Goal: Transaction & Acquisition: Purchase product/service

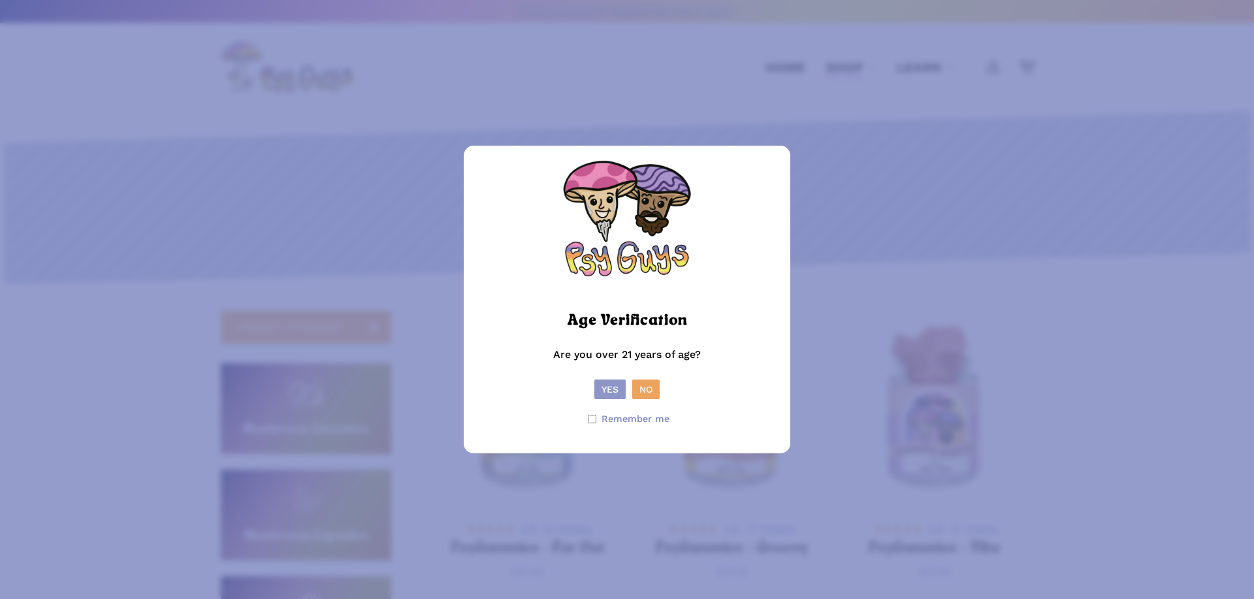
click at [606, 389] on button "Yes" at bounding box center [609, 389] width 31 height 20
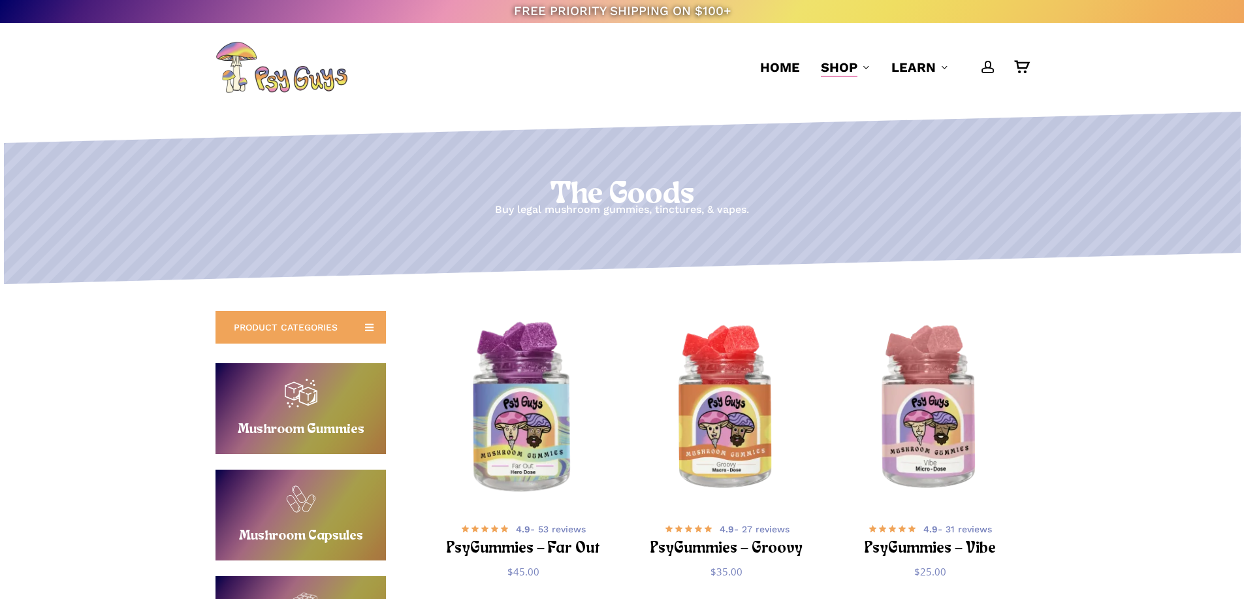
click at [523, 384] on img "PsyGummies - Far Out" at bounding box center [523, 409] width 199 height 199
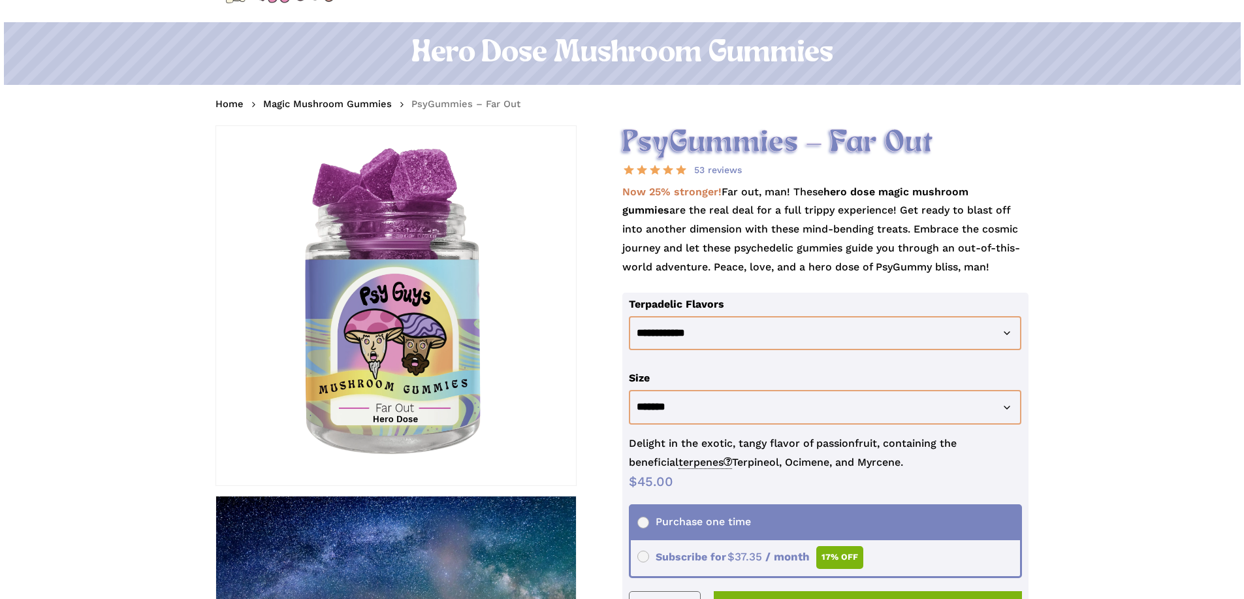
scroll to position [131, 0]
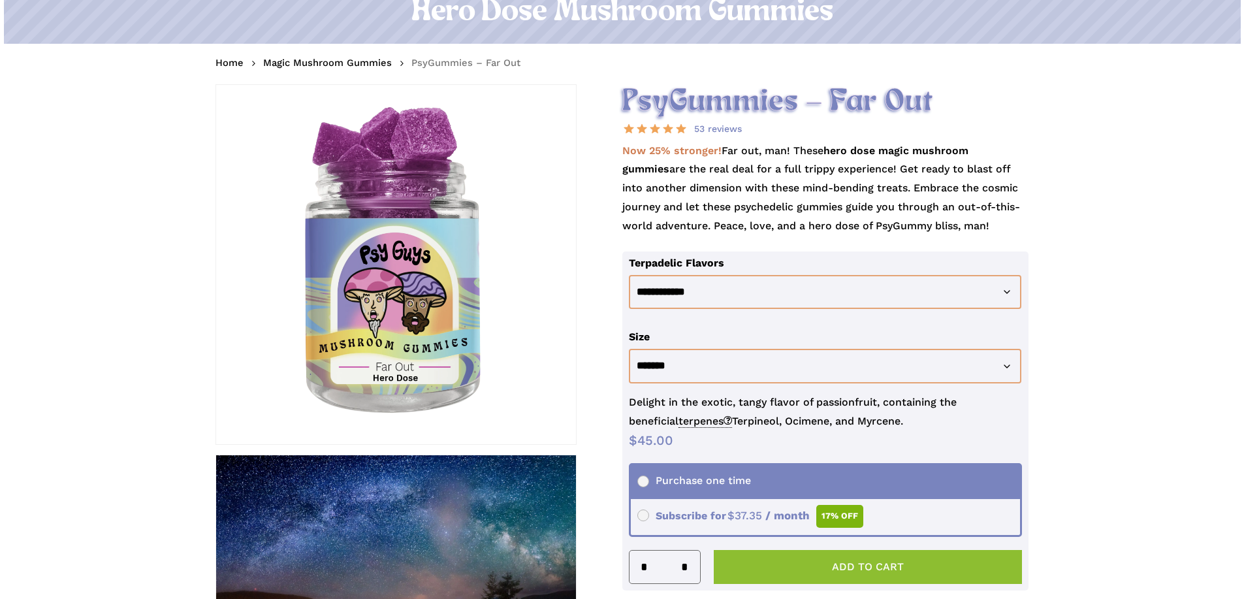
click at [794, 562] on button "Add to cart" at bounding box center [868, 567] width 309 height 34
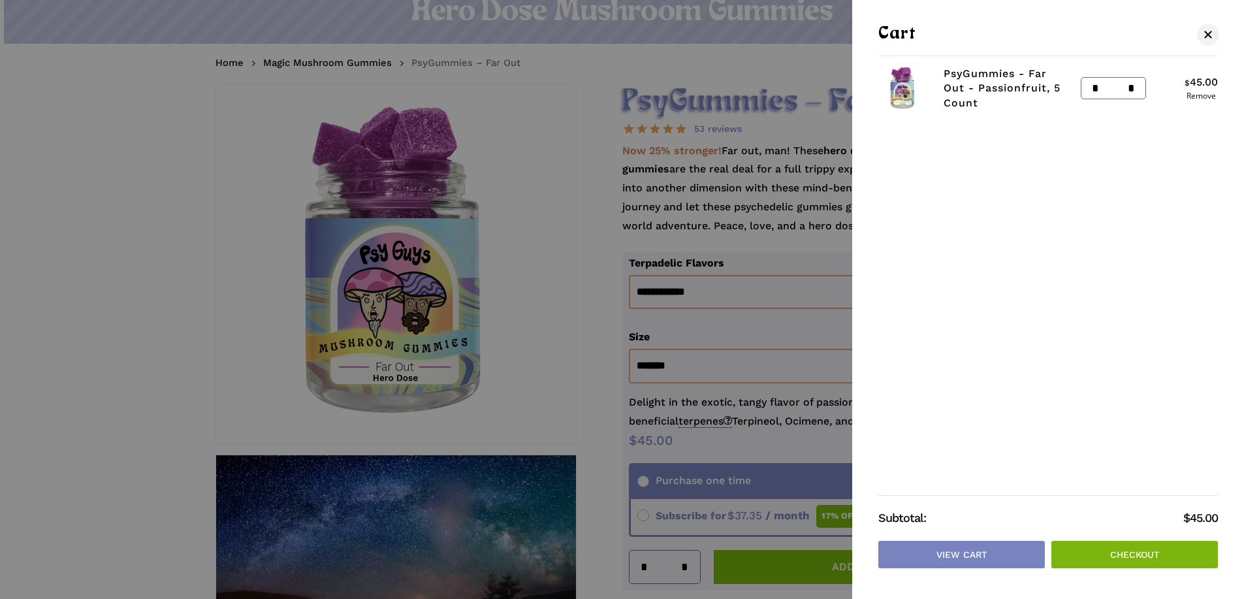
click at [1073, 551] on link "Checkout" at bounding box center [1134, 554] width 167 height 27
